Goal: Check status

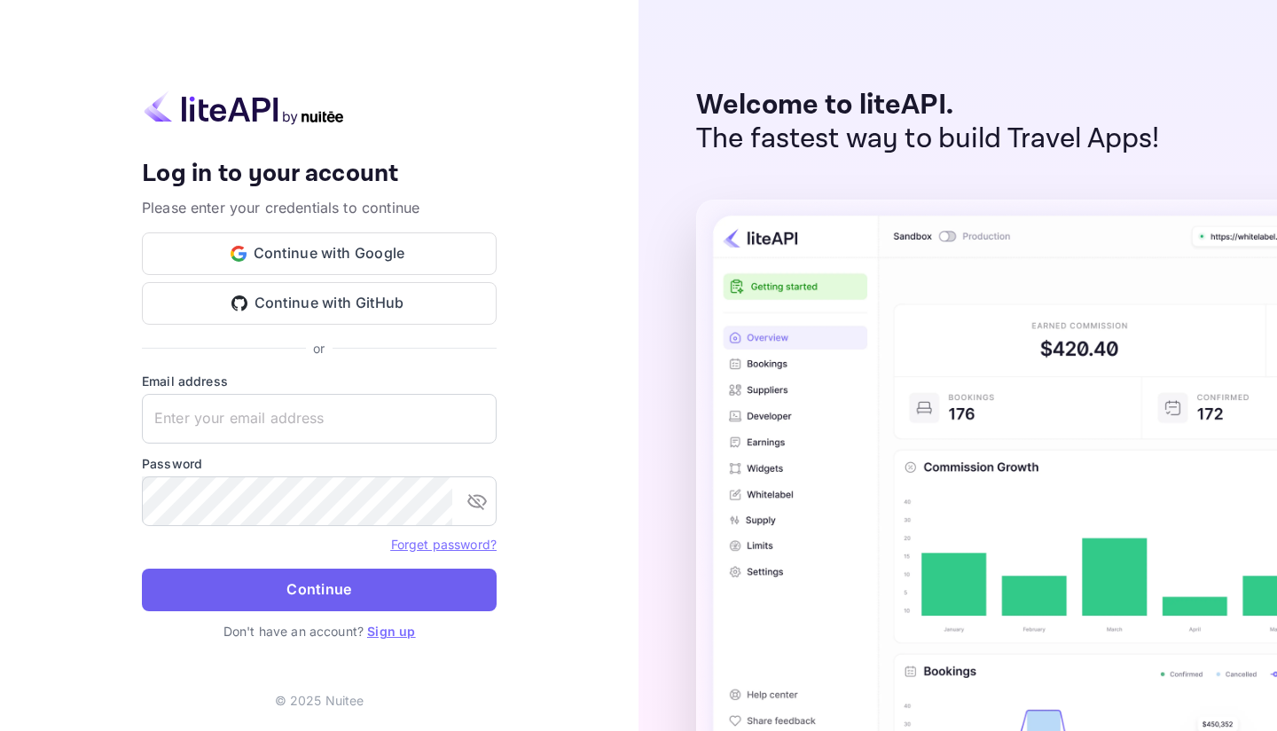
type input "[EMAIL_ADDRESS][DOMAIN_NAME]"
click at [330, 579] on button "Continue" at bounding box center [319, 589] width 355 height 43
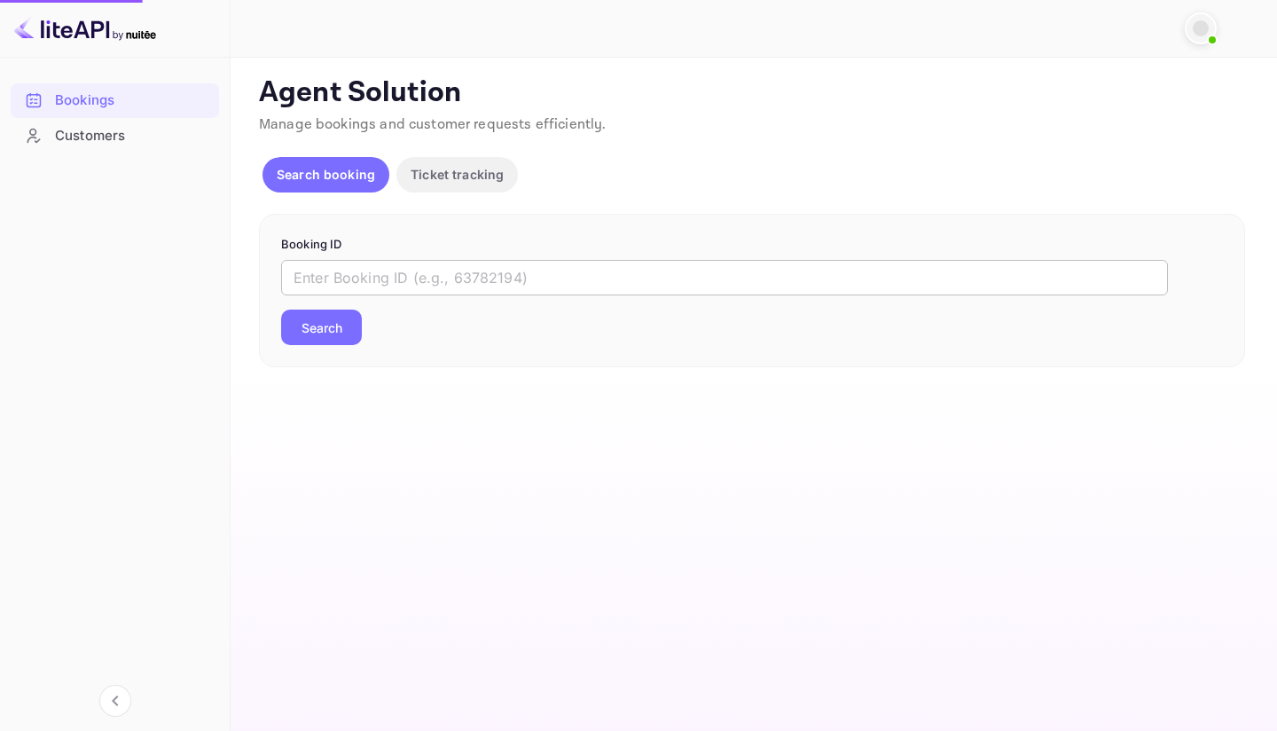
click at [345, 263] on input "text" at bounding box center [724, 277] width 887 height 35
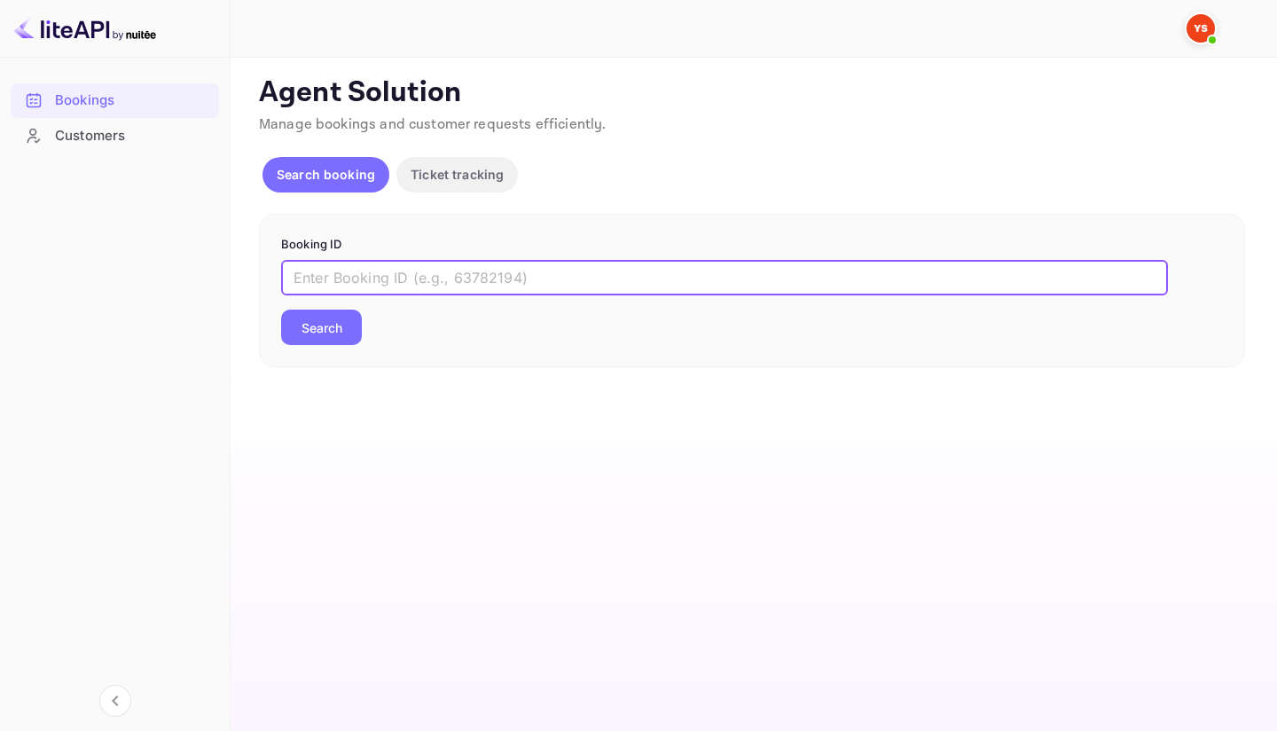
paste input "9493068"
type input "9493068"
click at [333, 315] on button "Search" at bounding box center [321, 326] width 81 height 35
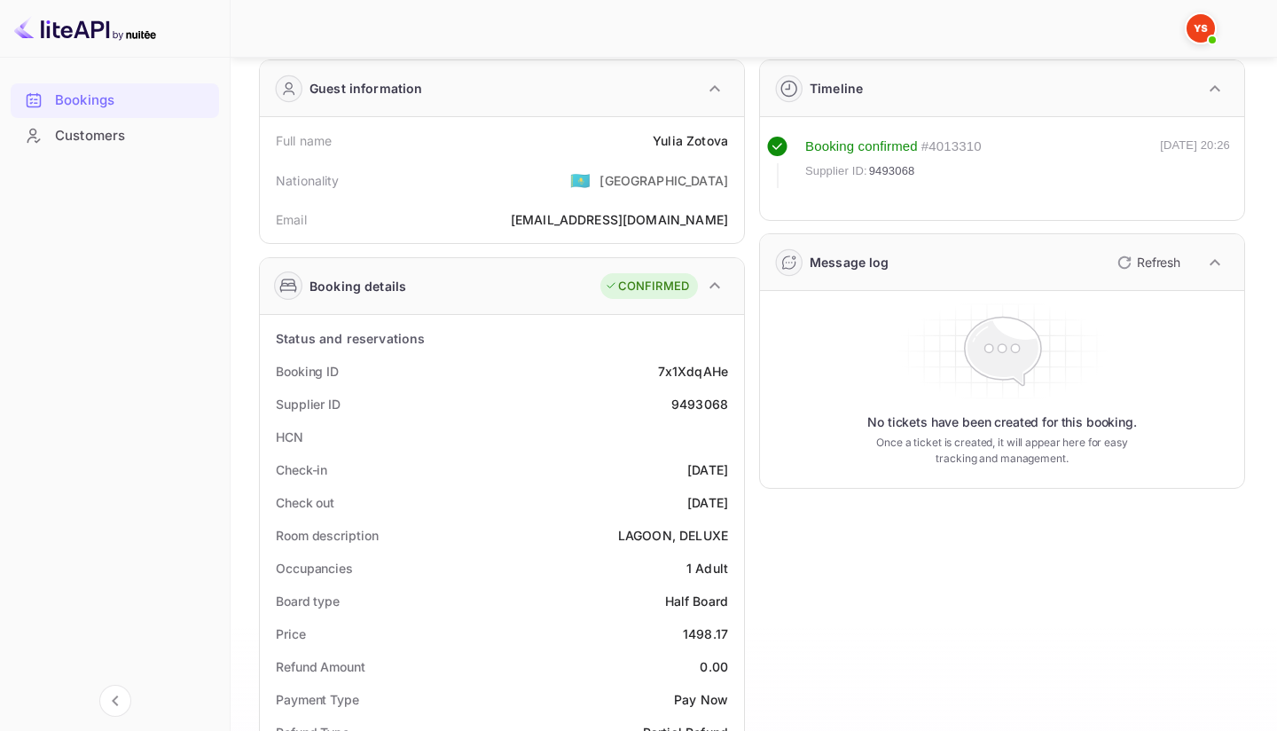
scroll to position [68, 0]
drag, startPoint x: 644, startPoint y: 140, endPoint x: 734, endPoint y: 143, distance: 90.5
click at [734, 143] on div "Full name [PERSON_NAME]" at bounding box center [502, 141] width 470 height 33
copy div "[PERSON_NAME]"
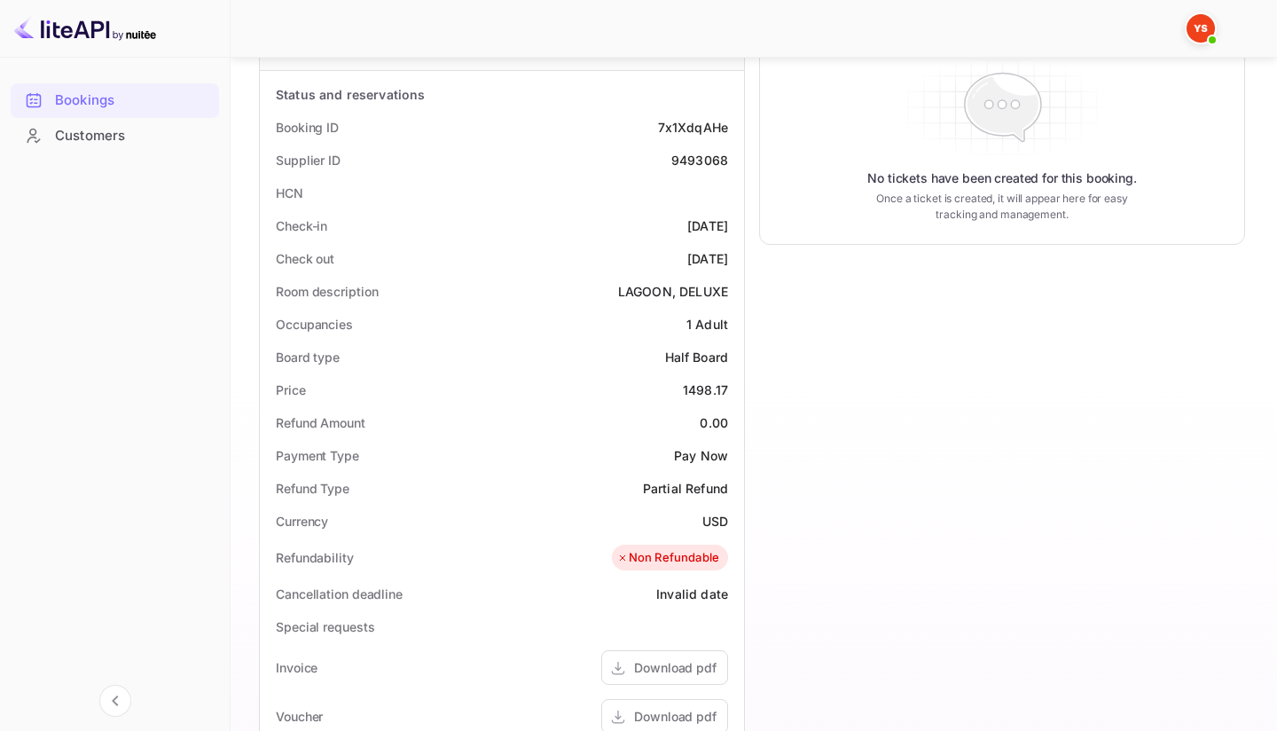
scroll to position [379, 0]
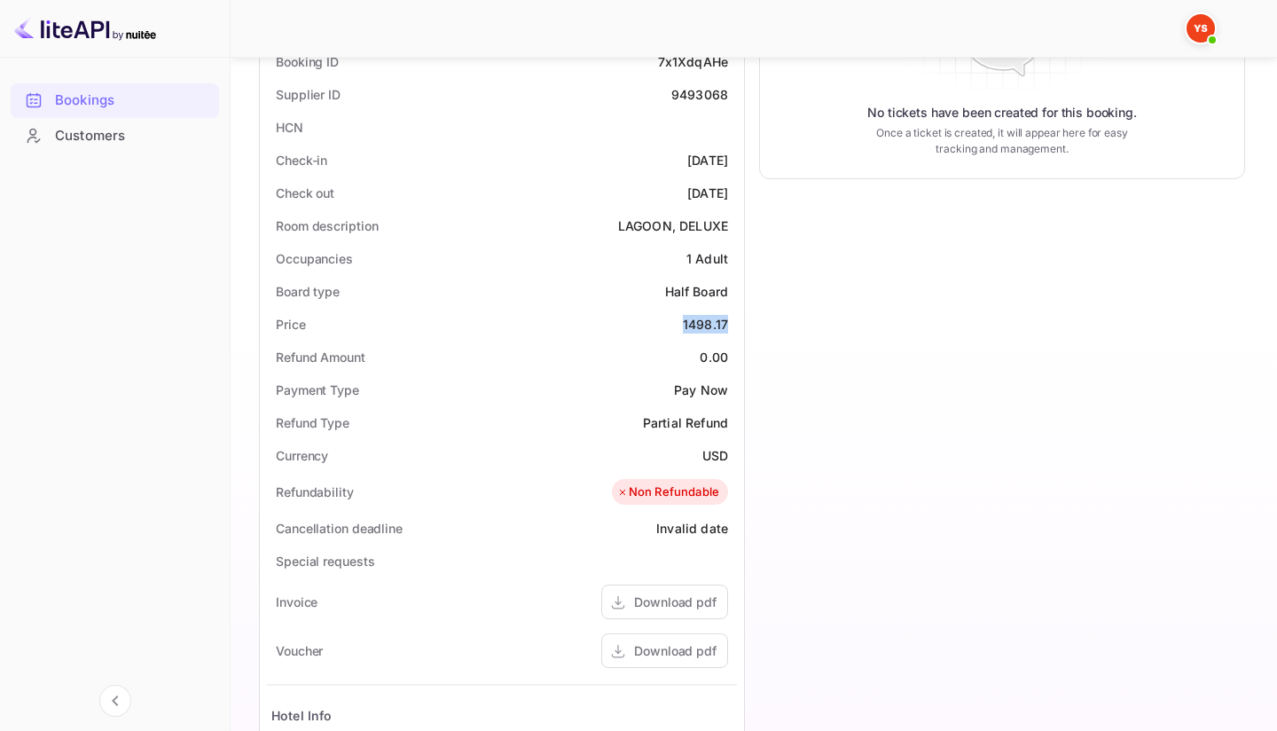
drag, startPoint x: 670, startPoint y: 325, endPoint x: 732, endPoint y: 326, distance: 62.1
click at [732, 326] on div "Price 1498.17" at bounding box center [502, 324] width 470 height 33
copy div "1498.17"
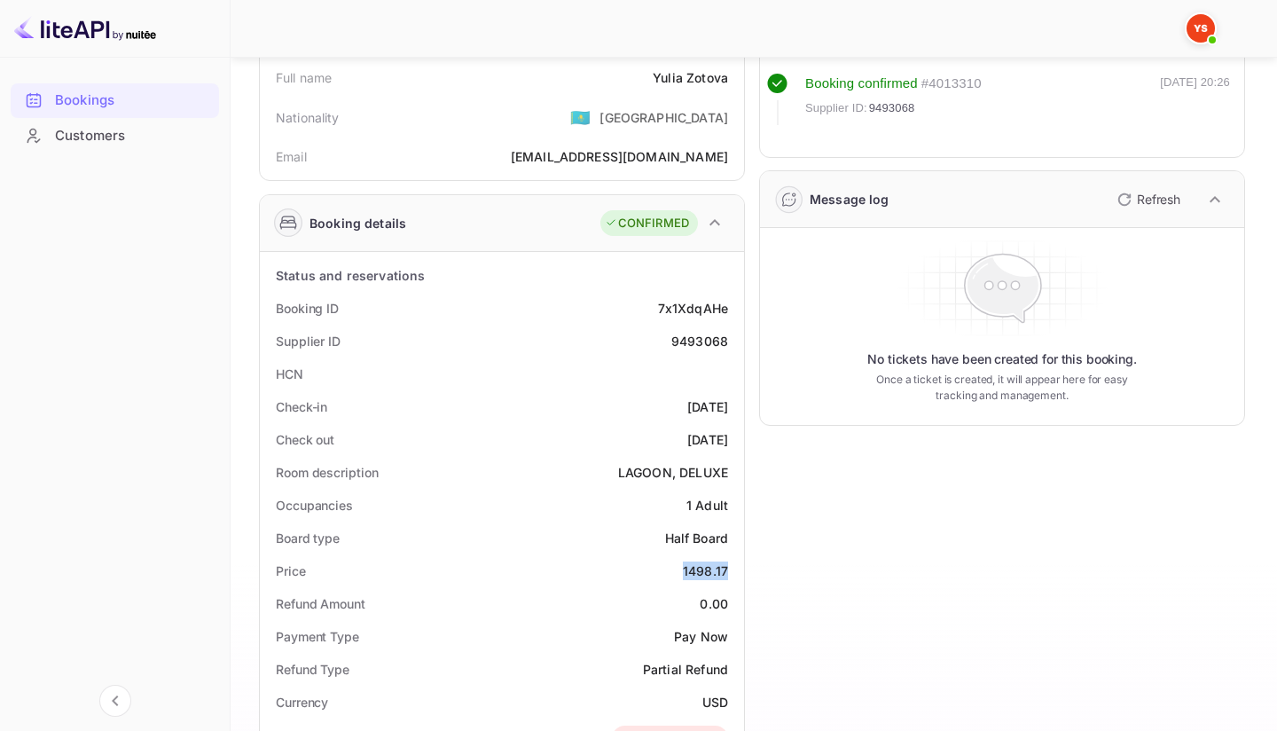
scroll to position [81, 0]
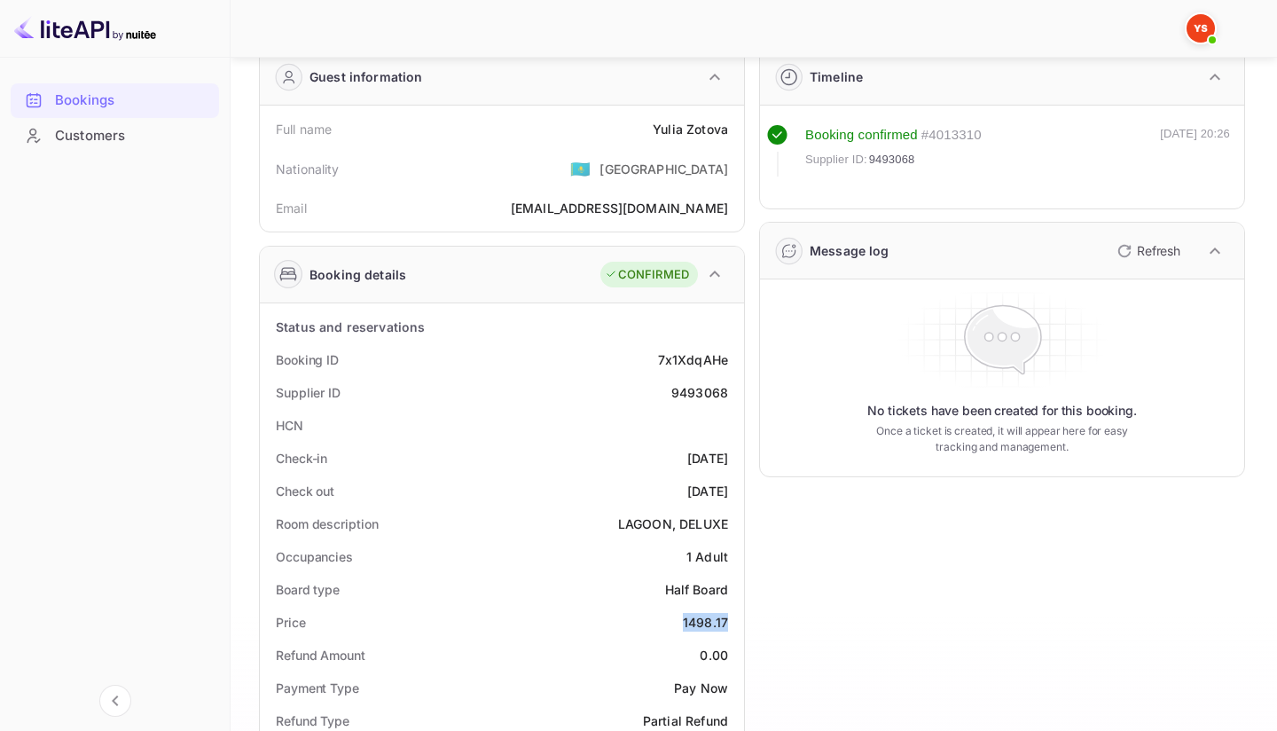
click at [704, 394] on div "9493068" at bounding box center [699, 392] width 57 height 19
copy div "9493068"
